Goal: Navigation & Orientation: Find specific page/section

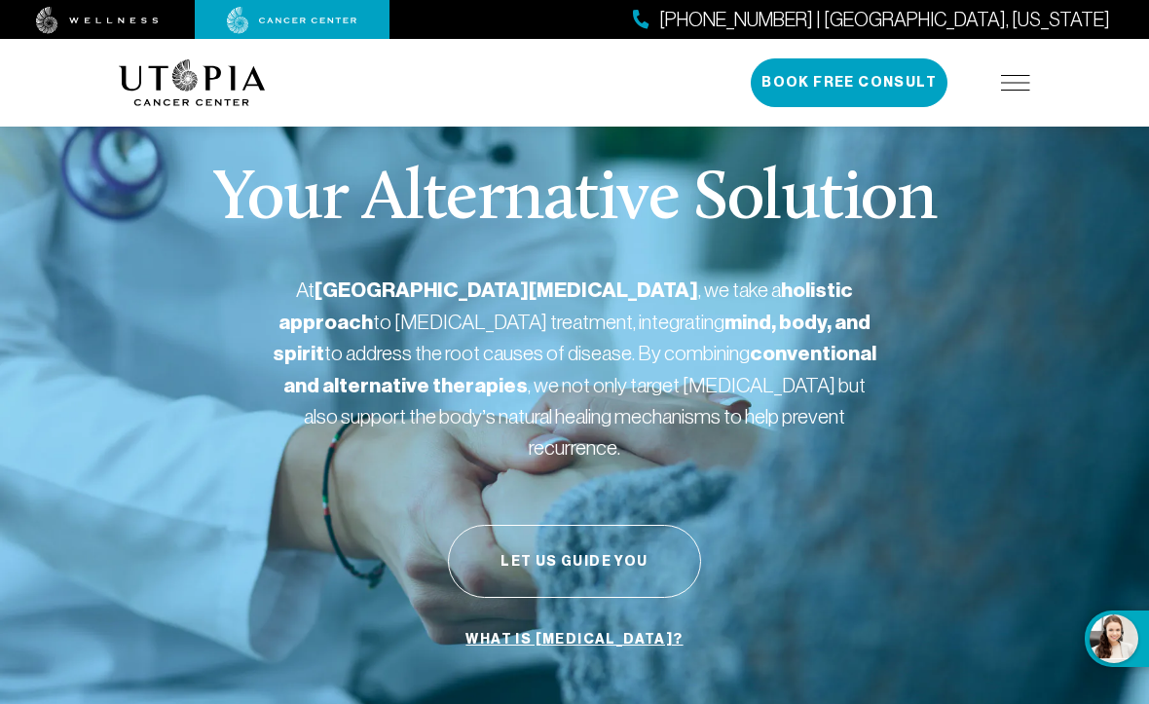
click at [1025, 88] on img at bounding box center [1015, 83] width 29 height 16
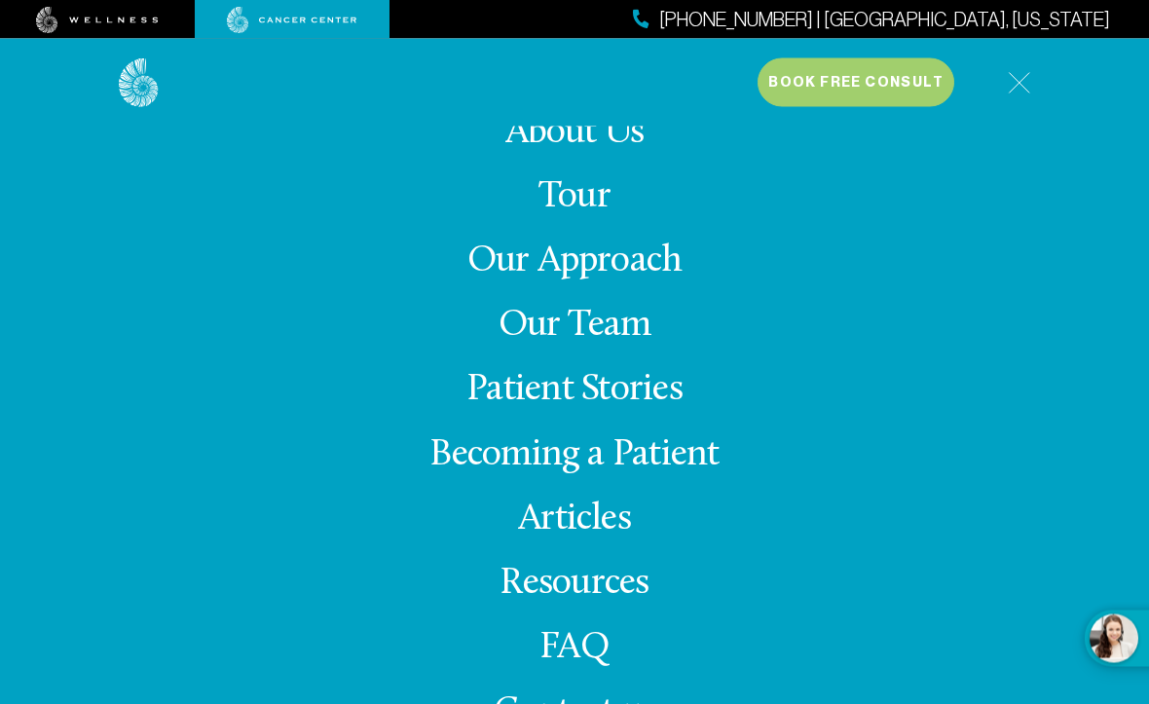
scroll to position [773, 0]
click at [533, 152] on link "About Us" at bounding box center [574, 133] width 139 height 38
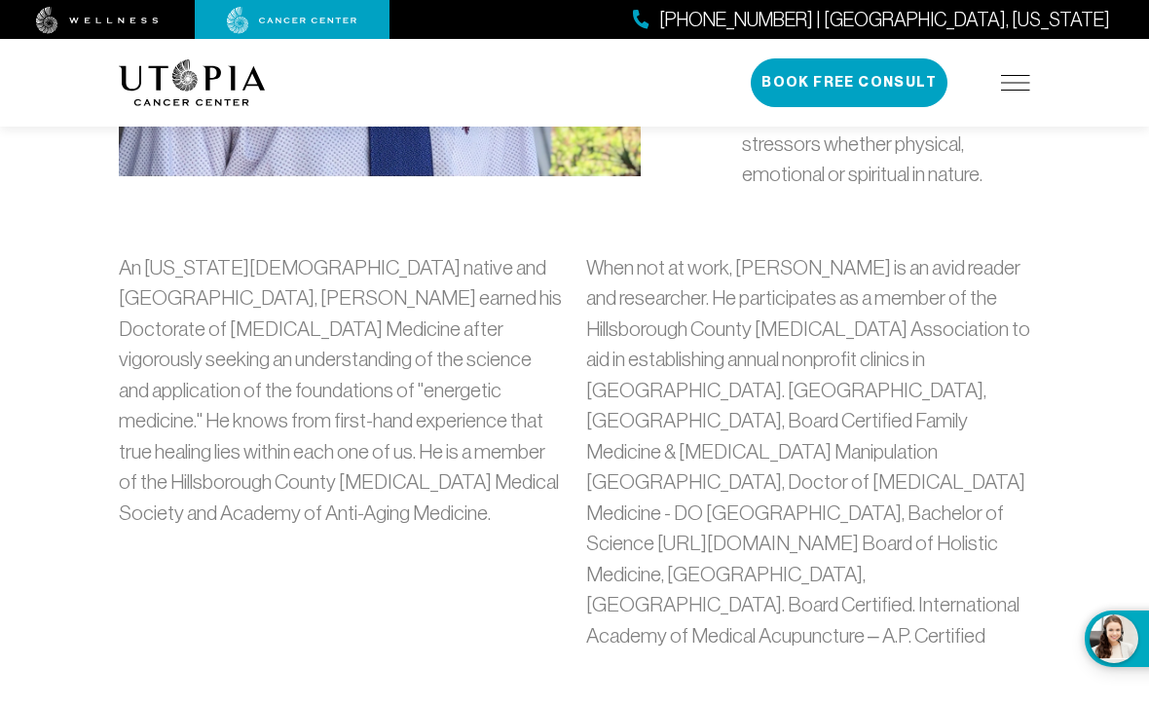
scroll to position [1332, 0]
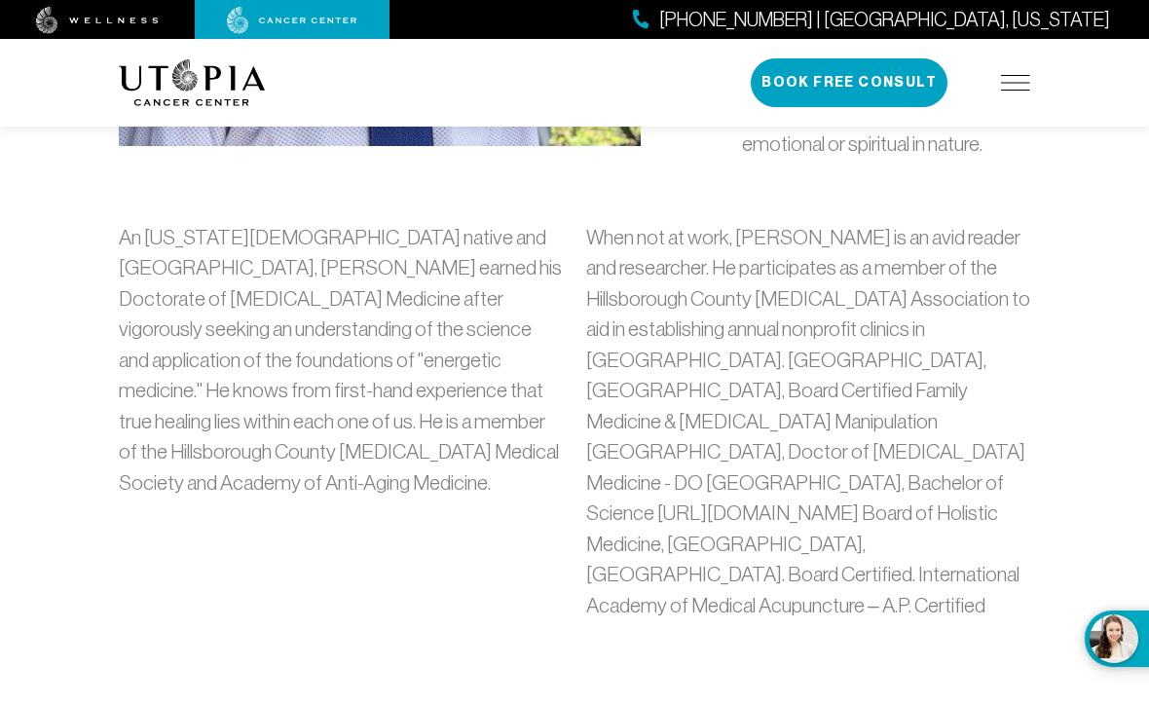
click at [303, 318] on p "An [US_STATE][DEMOGRAPHIC_DATA] native and [GEOGRAPHIC_DATA], [PERSON_NAME] ear…" at bounding box center [341, 360] width 444 height 276
click at [302, 317] on p "An [US_STATE][DEMOGRAPHIC_DATA] native and [GEOGRAPHIC_DATA], [PERSON_NAME] ear…" at bounding box center [341, 360] width 444 height 276
click at [451, 440] on p "An [US_STATE][DEMOGRAPHIC_DATA] native and [GEOGRAPHIC_DATA], [PERSON_NAME] ear…" at bounding box center [341, 360] width 444 height 276
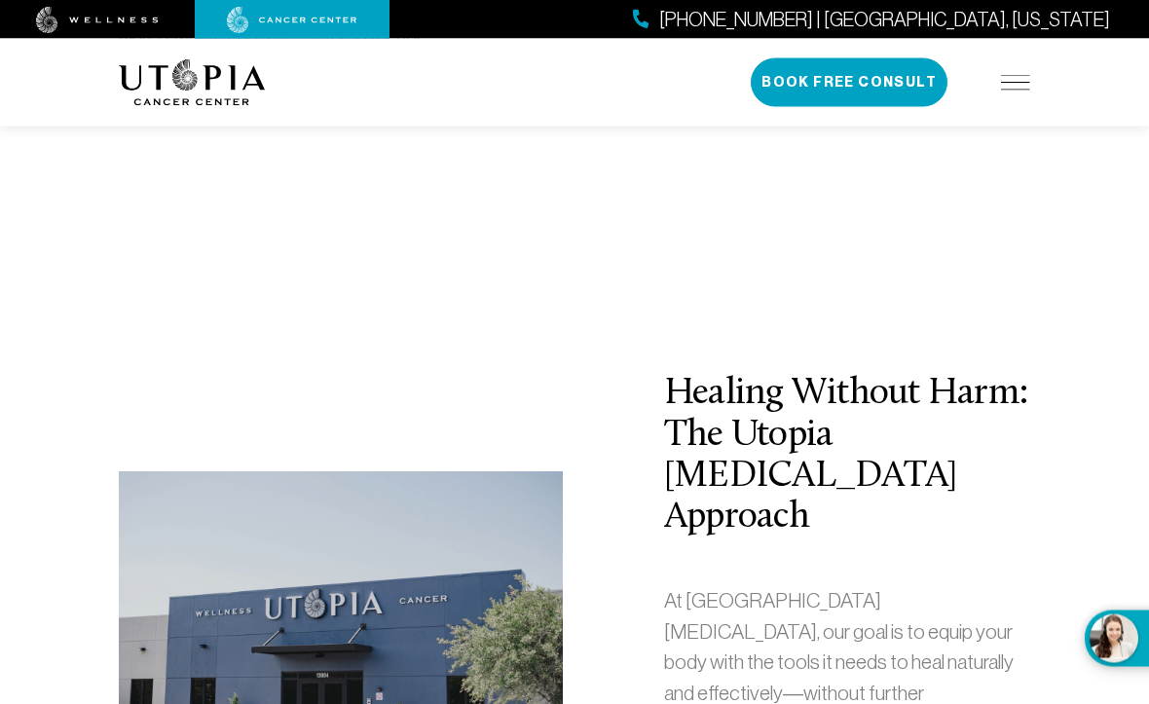
scroll to position [3039, 0]
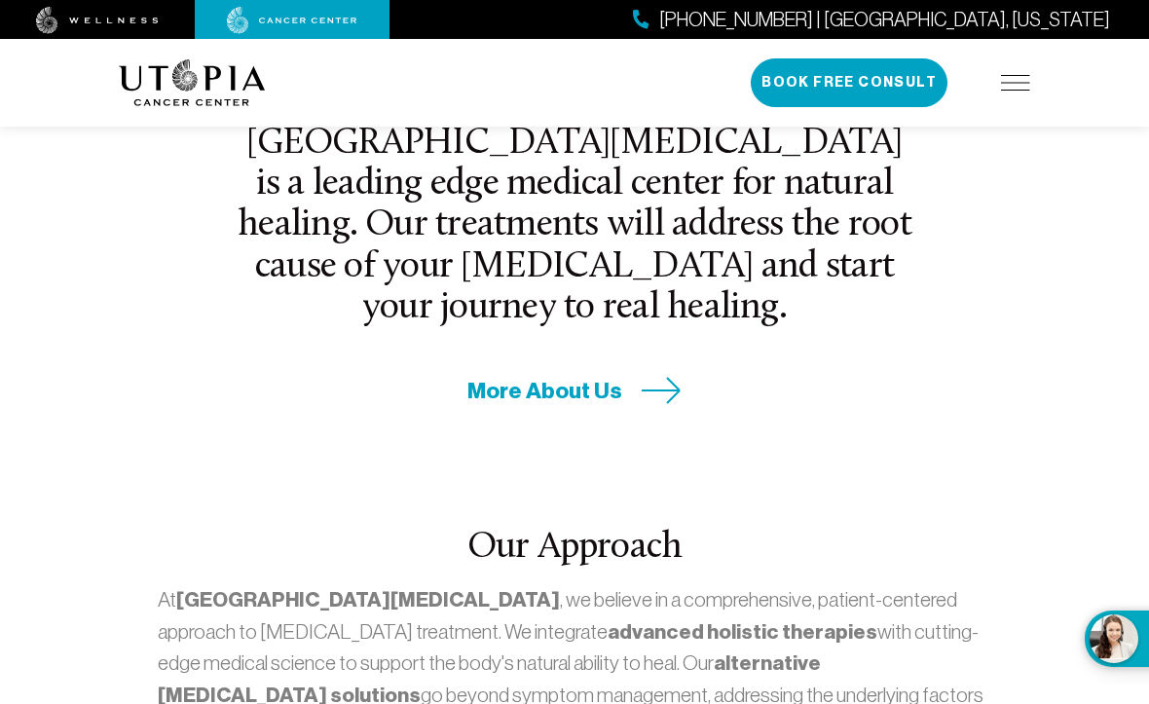
scroll to position [806, 0]
